Goal: Task Accomplishment & Management: Use online tool/utility

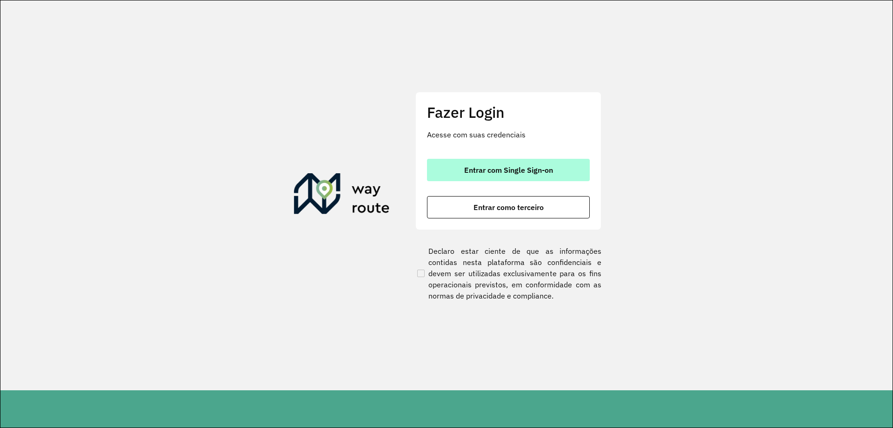
click at [527, 170] on span "Entrar com Single Sign-on" at bounding box center [508, 169] width 89 height 7
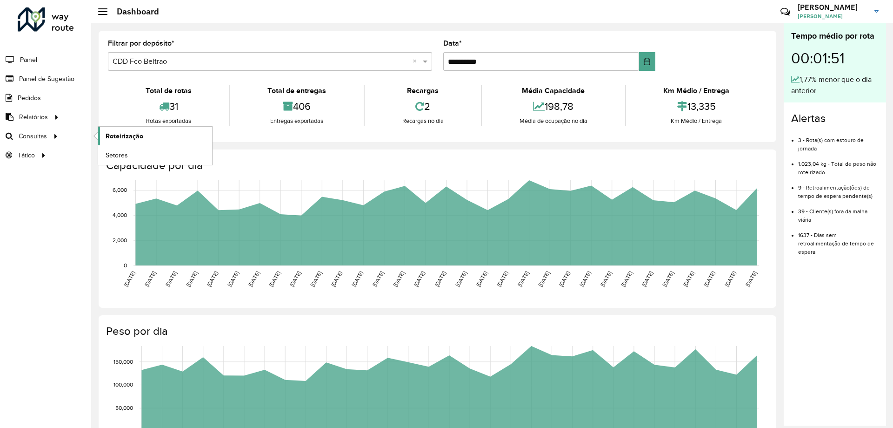
click at [146, 135] on link "Roteirização" at bounding box center [155, 136] width 114 height 19
click at [57, 76] on span "Painel de Sugestão" at bounding box center [48, 79] width 58 height 10
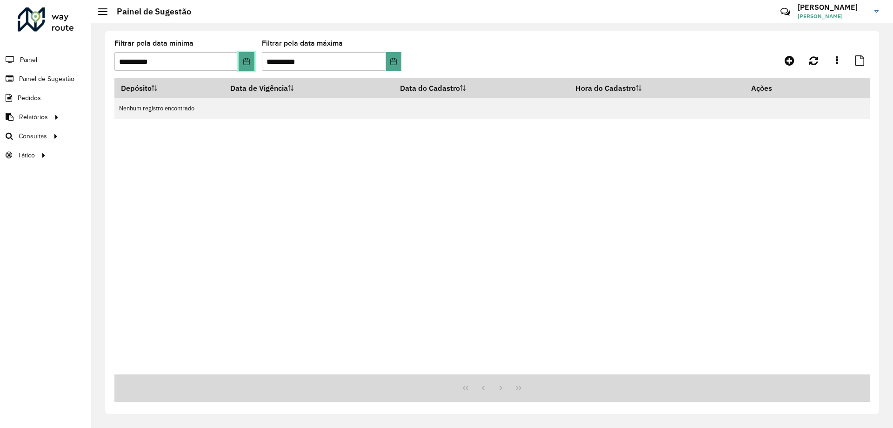
click at [253, 63] on button "Choose Date" at bounding box center [246, 61] width 15 height 19
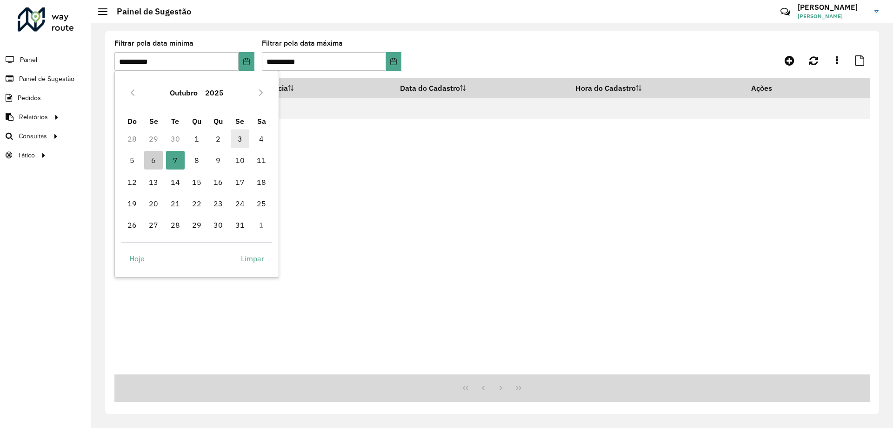
click at [240, 138] on span "3" at bounding box center [240, 138] width 19 height 19
type input "**********"
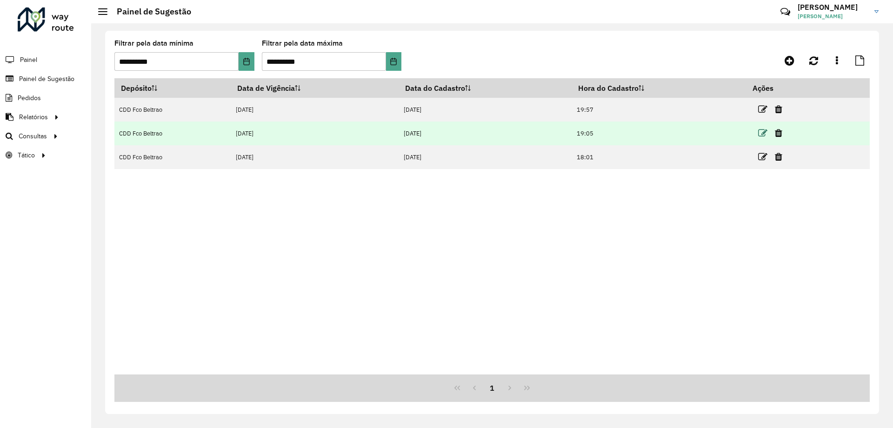
click at [764, 133] on icon at bounding box center [762, 132] width 9 height 9
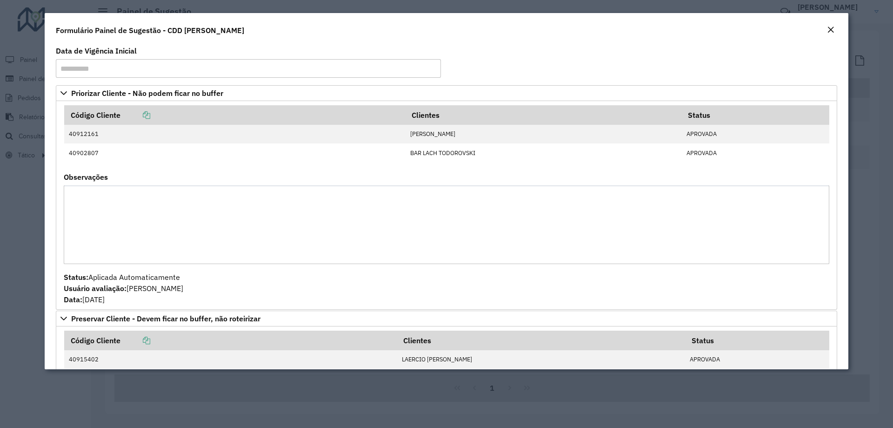
scroll to position [233, 0]
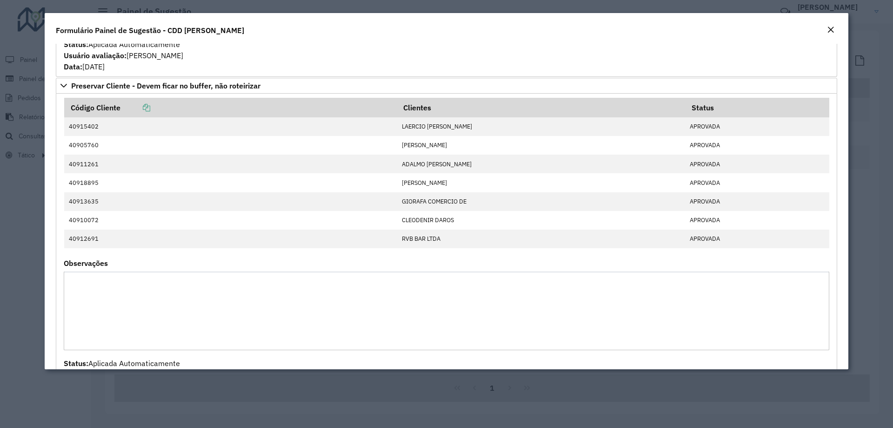
click at [834, 27] on em "Close" at bounding box center [830, 29] width 7 height 7
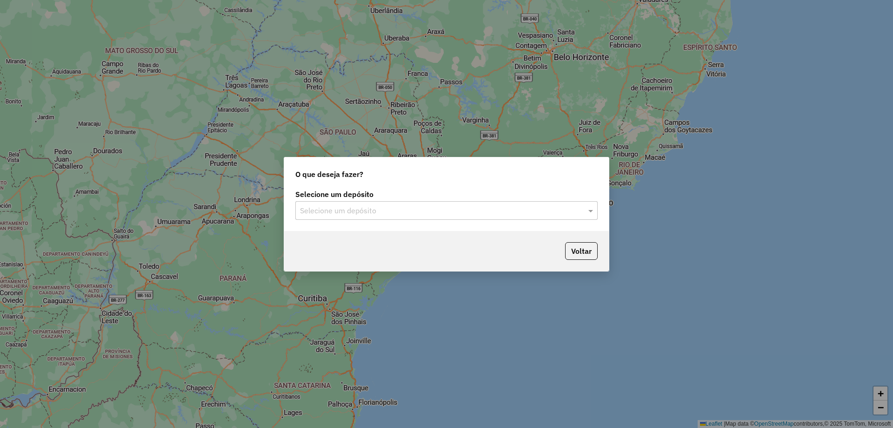
click at [376, 214] on input "text" at bounding box center [437, 210] width 275 height 11
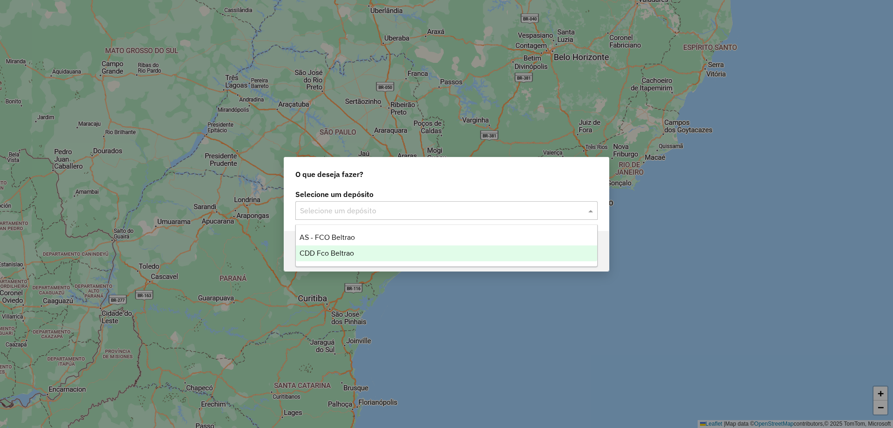
click at [342, 254] on span "CDD Fco Beltrao" at bounding box center [327, 253] width 54 height 8
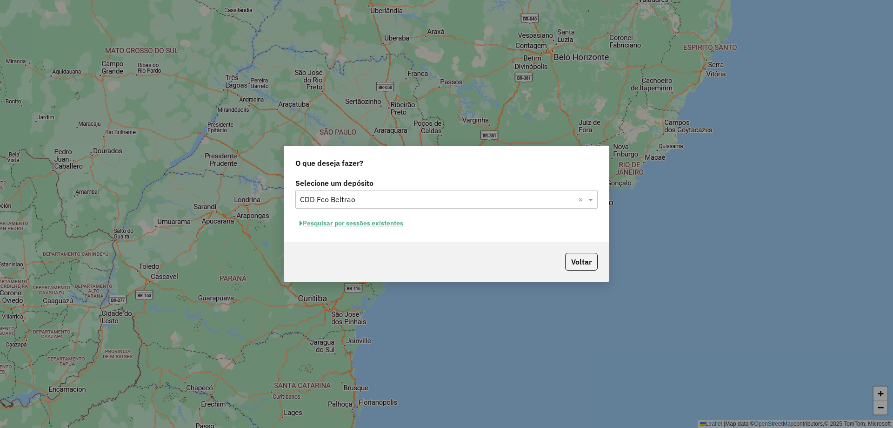
click at [392, 221] on button "Pesquisar por sessões existentes" at bounding box center [351, 223] width 112 height 14
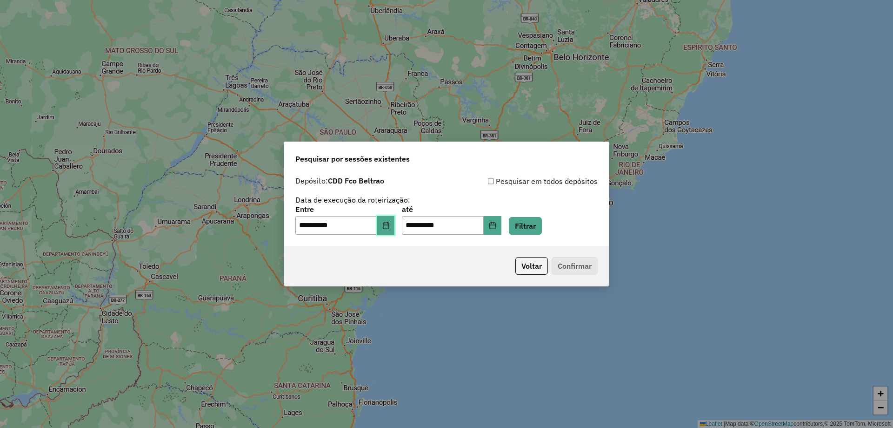
click at [395, 229] on button "Choose Date" at bounding box center [386, 225] width 18 height 19
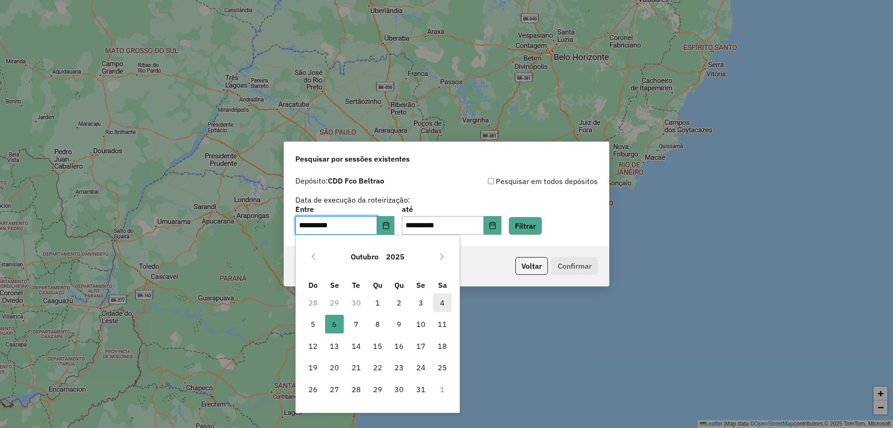
click at [437, 303] on span "4" at bounding box center [442, 302] width 19 height 19
type input "**********"
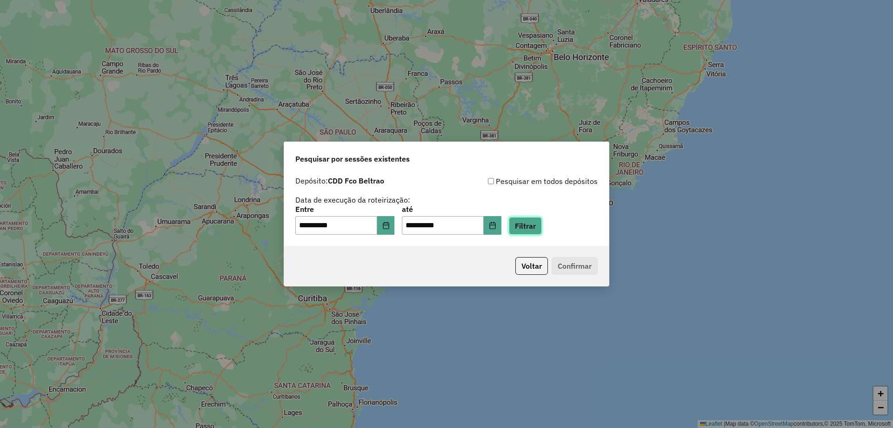
click at [535, 223] on button "Filtrar" at bounding box center [525, 226] width 33 height 18
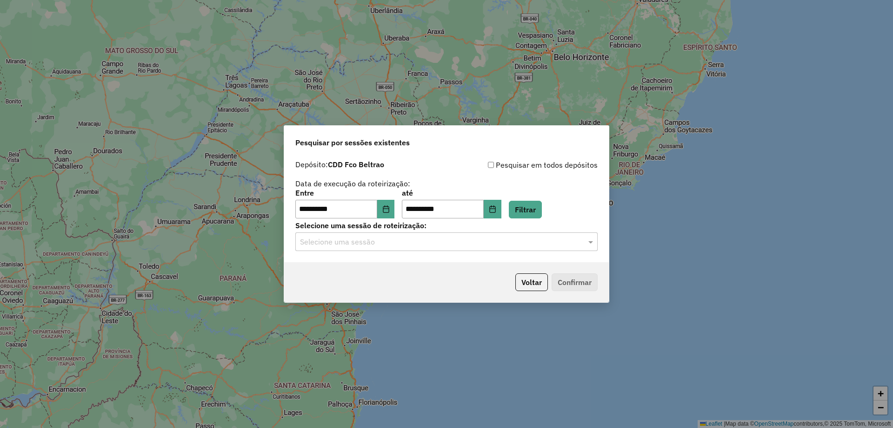
click at [487, 237] on input "text" at bounding box center [437, 241] width 275 height 11
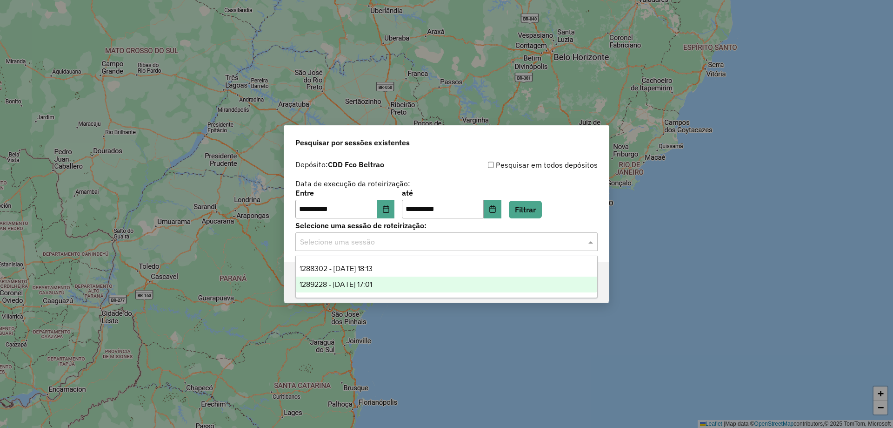
click at [366, 286] on span "1289228 - 06/10/2025 17:01" at bounding box center [336, 284] width 73 height 8
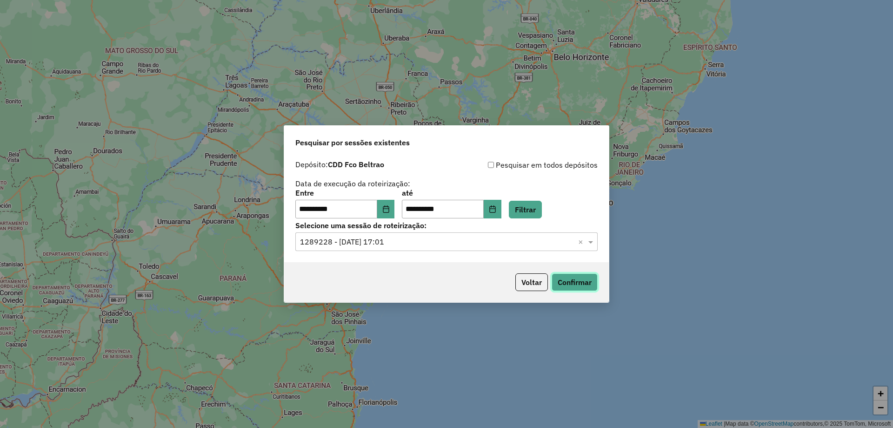
click at [574, 282] on button "Confirmar" at bounding box center [575, 282] width 46 height 18
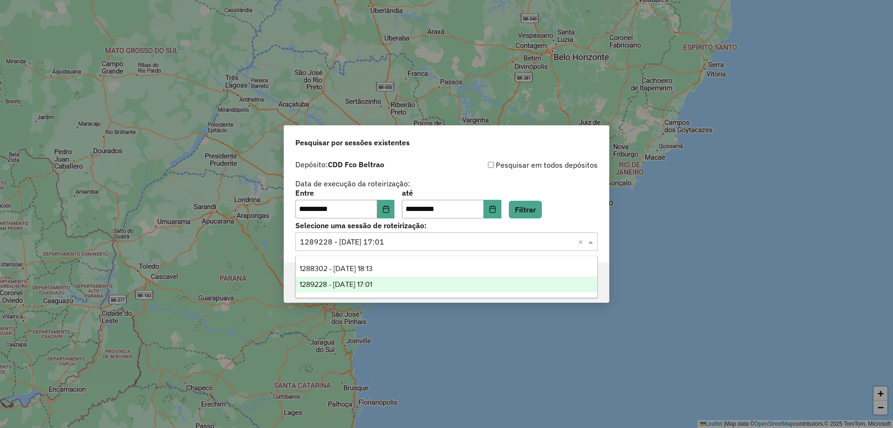
click at [418, 249] on div "Selecione uma sessão × 1289228 - 06/10/2025 17:01 ×" at bounding box center [446, 241] width 302 height 19
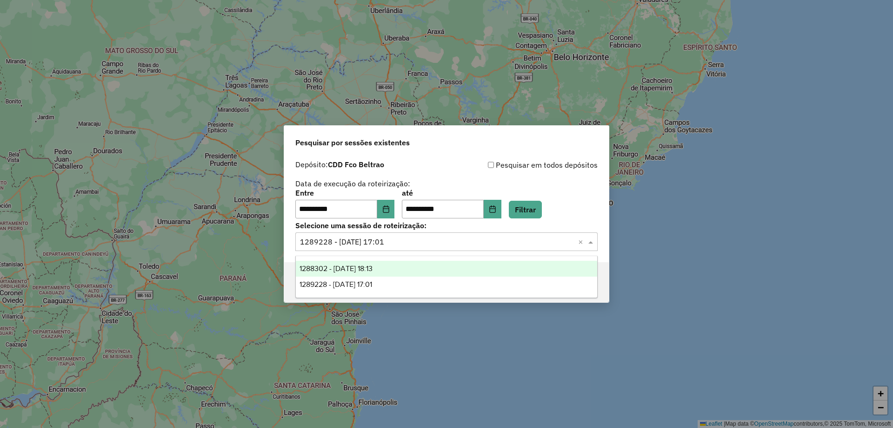
click at [373, 265] on span "1288302 - [DATE] 18:13" at bounding box center [336, 268] width 73 height 8
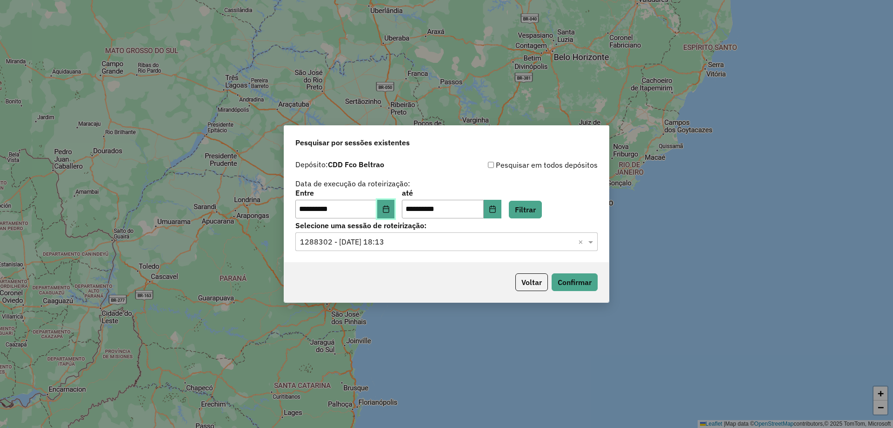
click at [395, 210] on button "Choose Date" at bounding box center [386, 209] width 18 height 19
click at [574, 190] on div "**********" at bounding box center [446, 203] width 302 height 29
click at [591, 279] on button "Confirmar" at bounding box center [575, 282] width 46 height 18
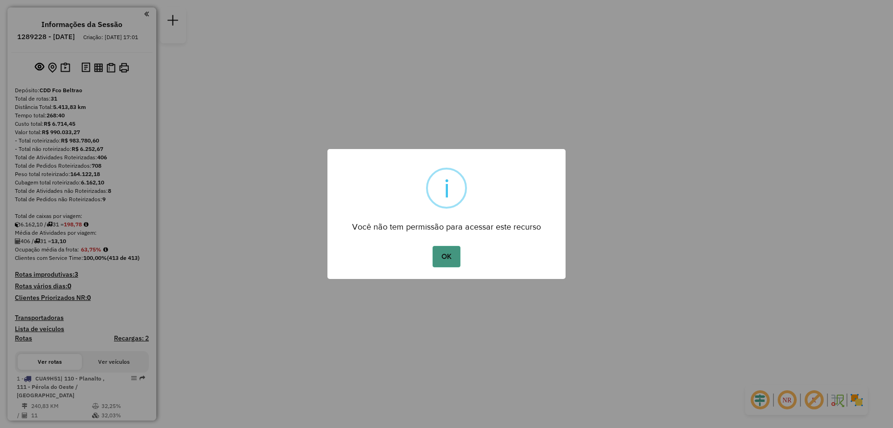
click at [449, 249] on button "OK" at bounding box center [446, 256] width 27 height 21
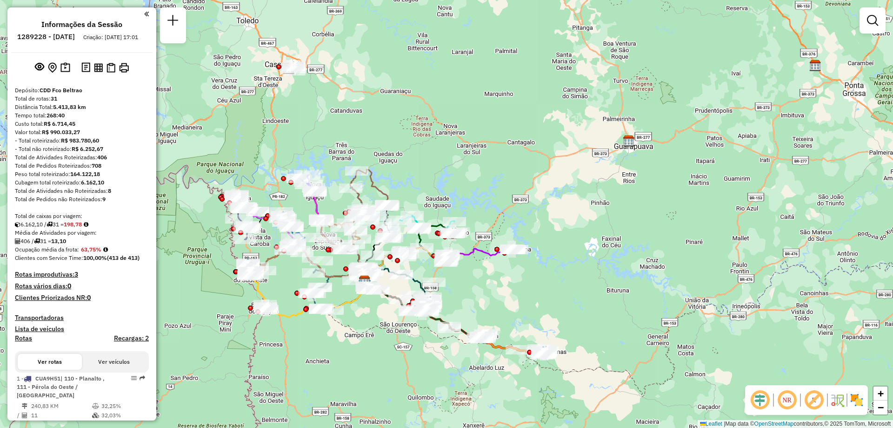
drag, startPoint x: 246, startPoint y: 69, endPoint x: 295, endPoint y: 124, distance: 73.5
click at [295, 124] on div "Janela de atendimento Grade de atendimento Capacidade Transportadoras Veículos …" at bounding box center [446, 214] width 893 height 428
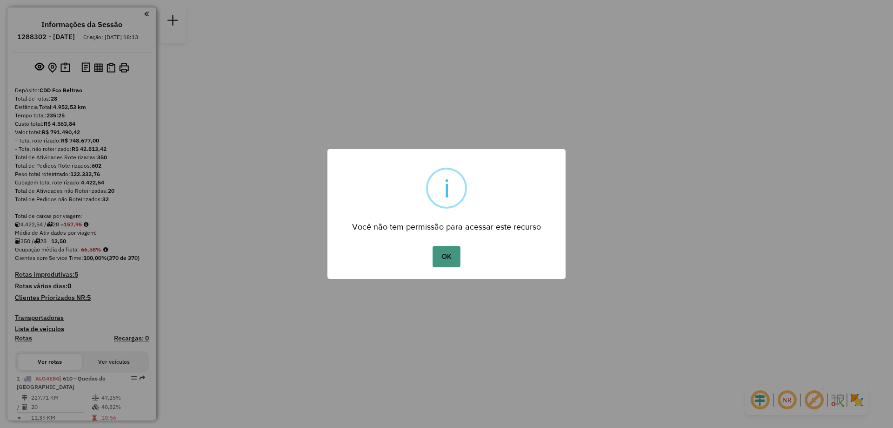
click at [450, 258] on button "OK" at bounding box center [446, 256] width 27 height 21
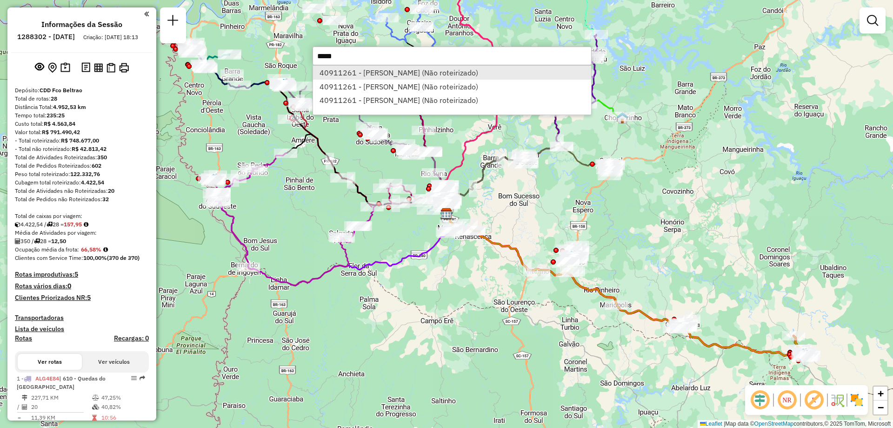
type input "*****"
click at [366, 71] on li "40911261 - ADALMO ROBERTO ZANAR (Não roteirizado)" at bounding box center [452, 73] width 278 height 14
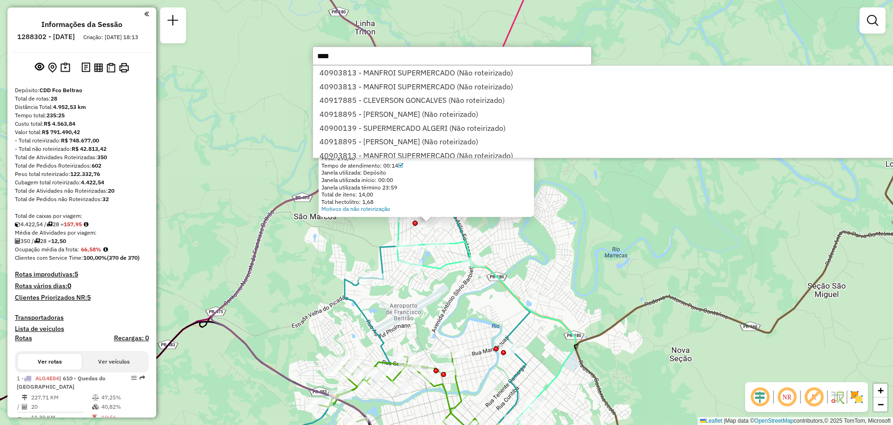
type input "*****"
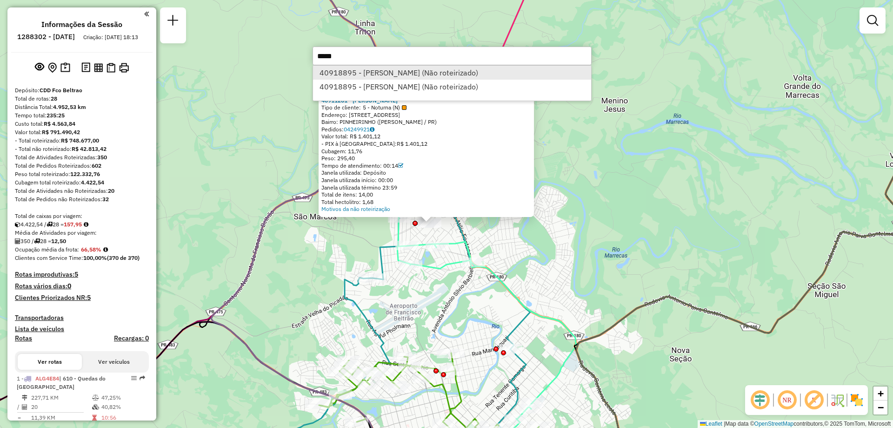
click at [422, 74] on li "40918895 - AUGUSTINHO BOGER (Não roteirizado)" at bounding box center [452, 73] width 278 height 14
